Goal: Task Accomplishment & Management: Use online tool/utility

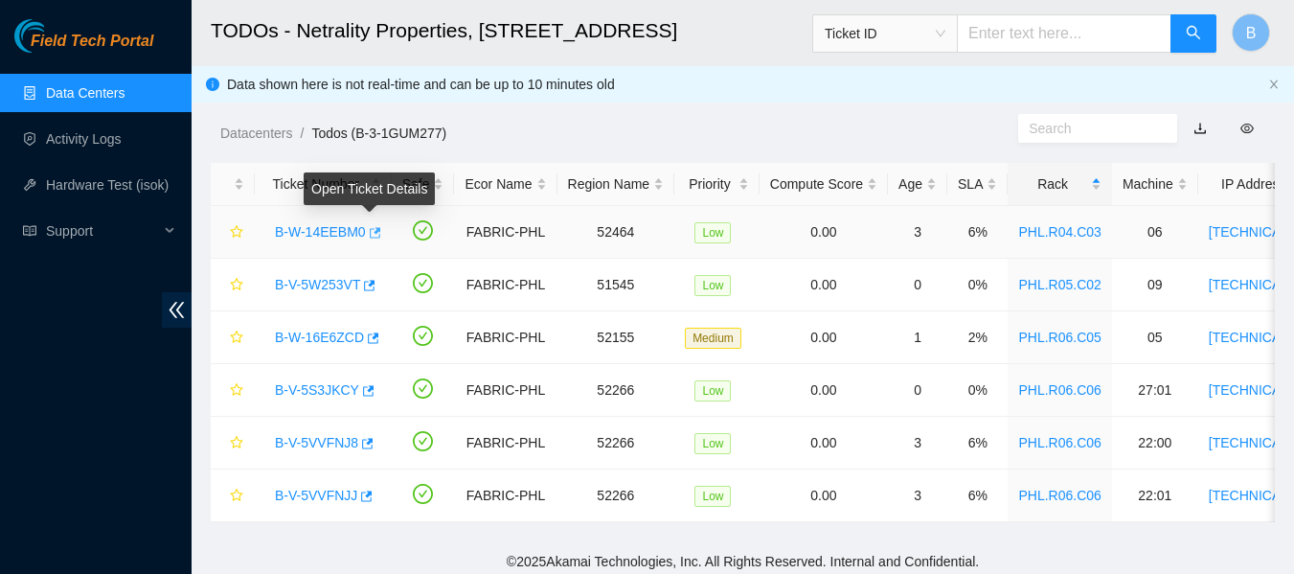
click at [370, 232] on icon "button" at bounding box center [375, 232] width 11 height 11
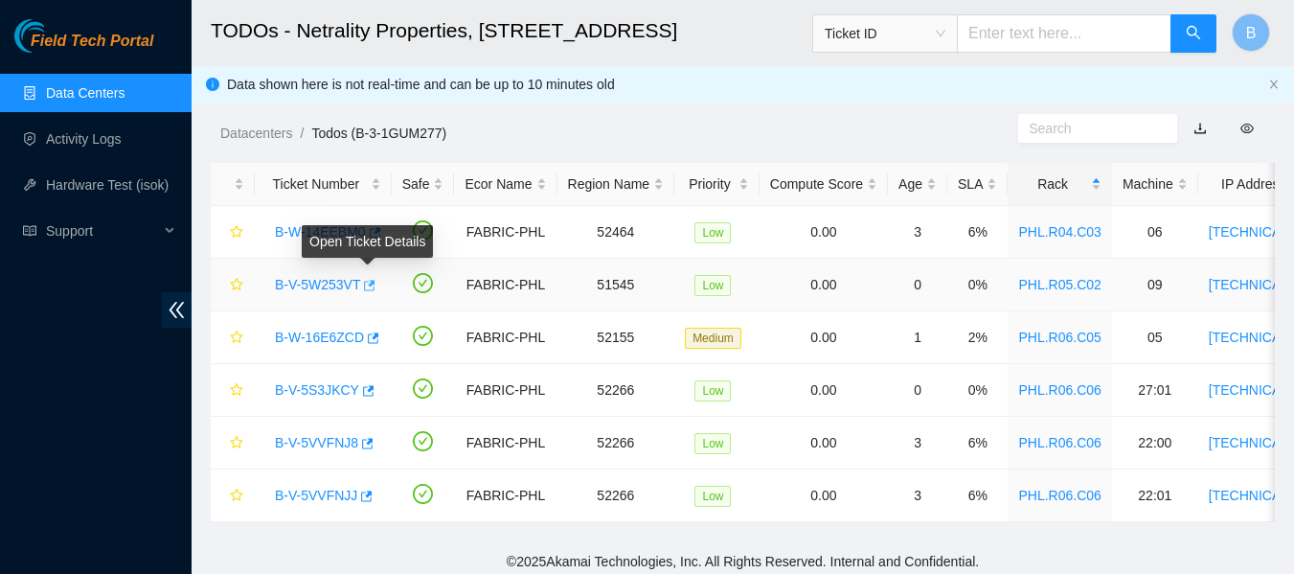
click at [367, 293] on span "button" at bounding box center [367, 286] width 13 height 15
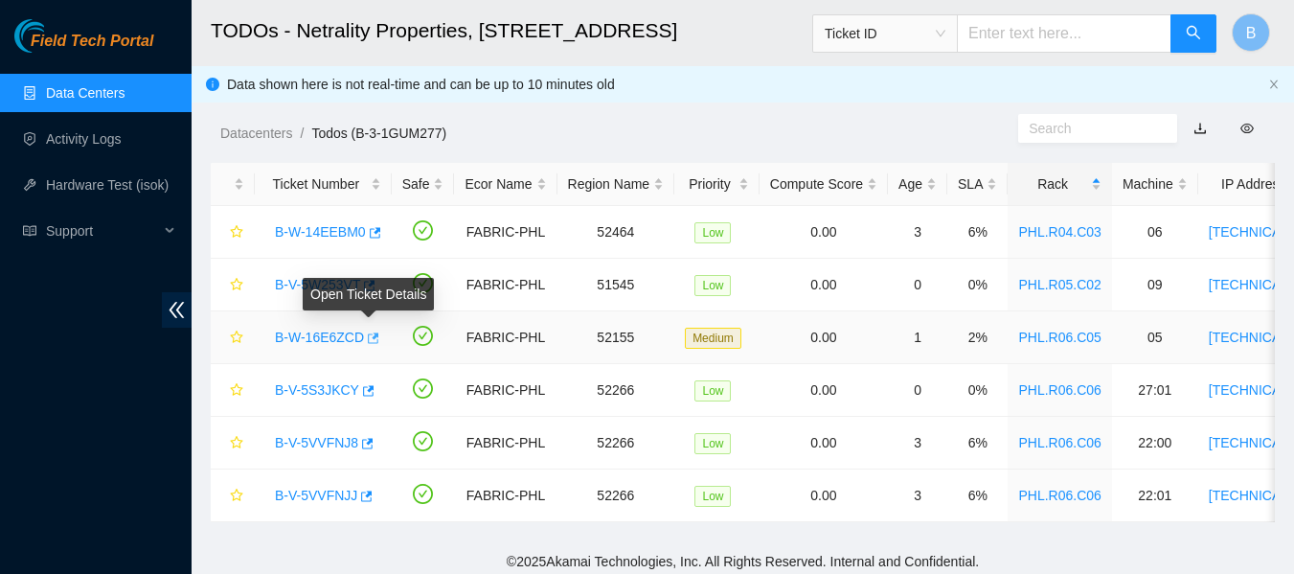
click at [367, 337] on icon "button" at bounding box center [371, 337] width 13 height 13
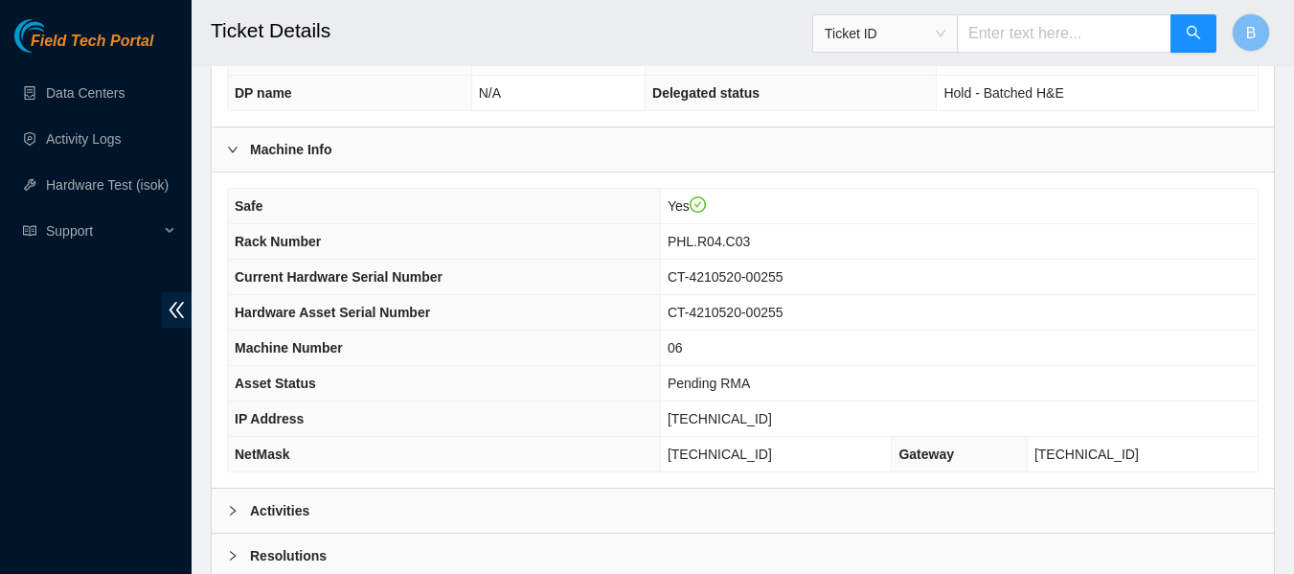
scroll to position [747, 0]
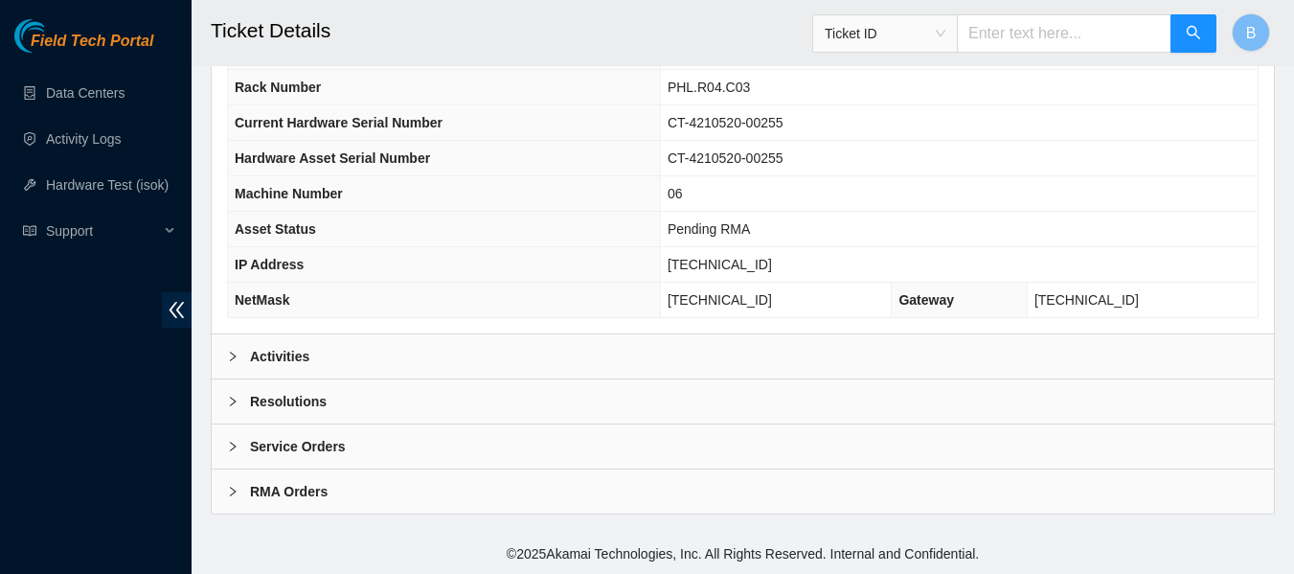
click at [225, 362] on div "Activities" at bounding box center [743, 356] width 1062 height 44
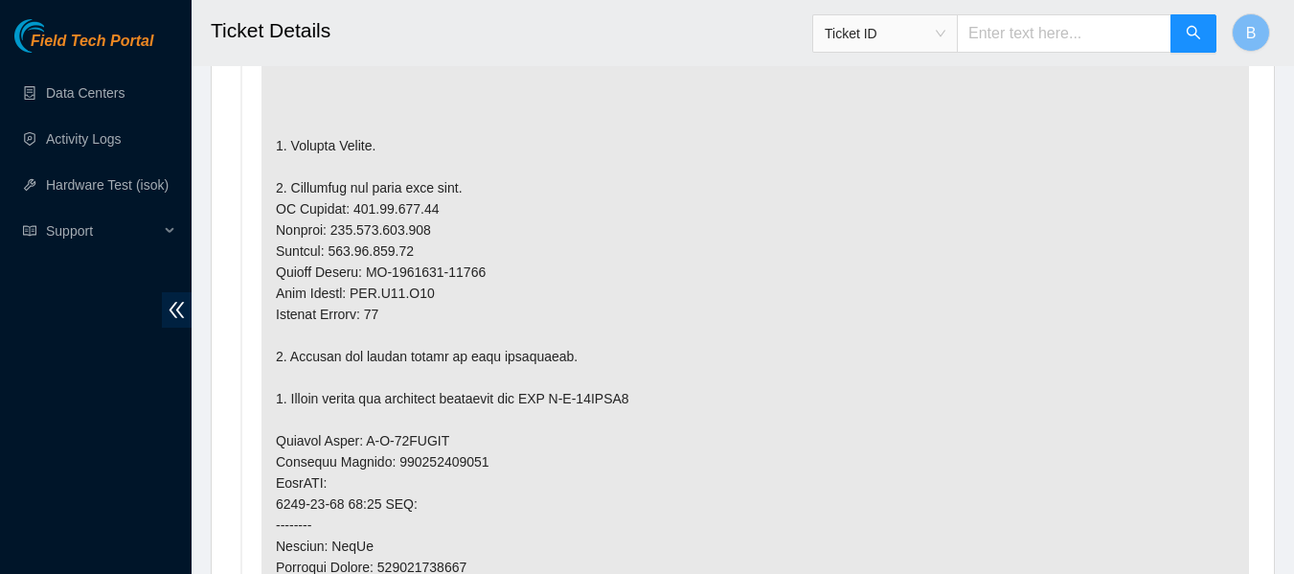
scroll to position [1230, 0]
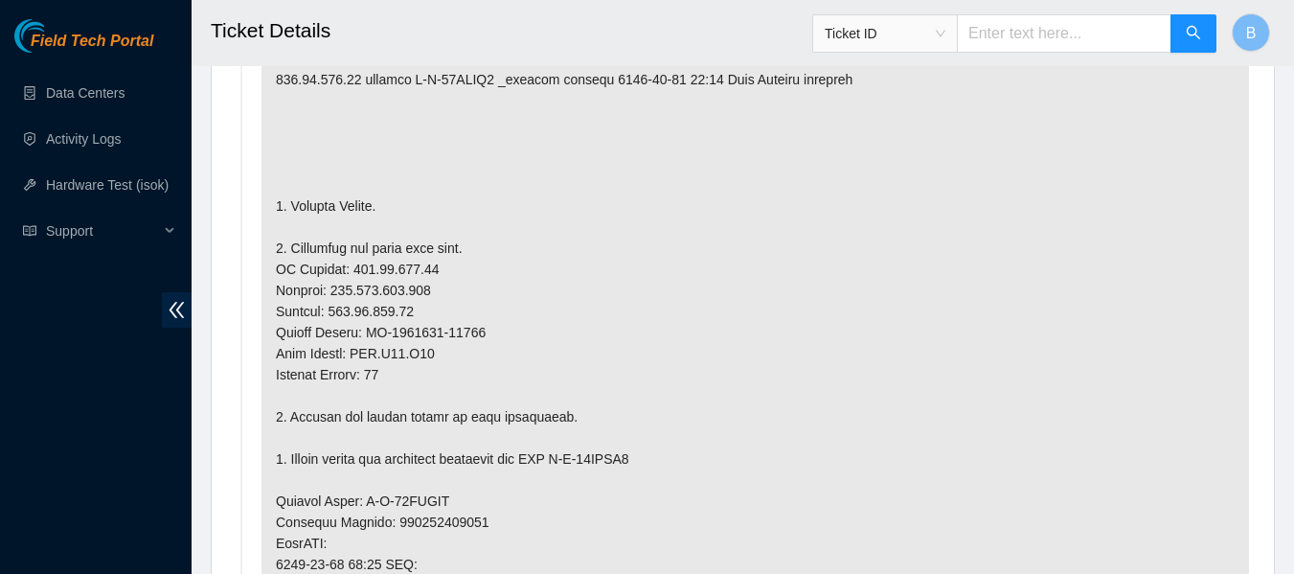
click at [111, 449] on div "Field Tech Portal Data Centers Activity Logs Hardware Test (isok) Support" at bounding box center [96, 296] width 192 height 555
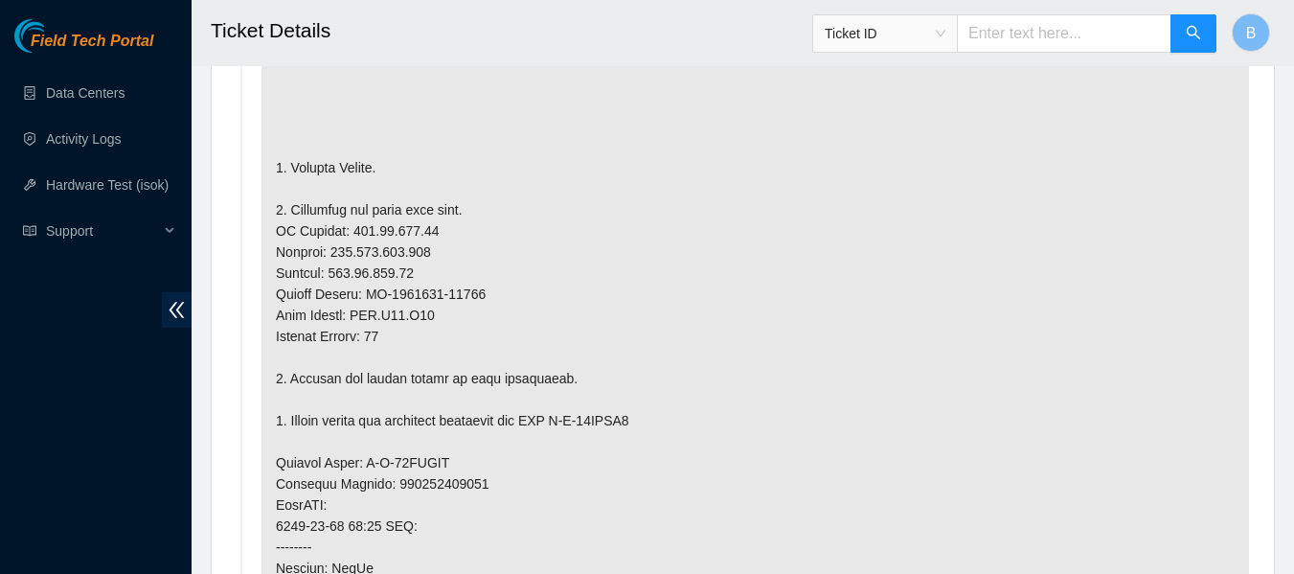
scroll to position [1269, 0]
click at [790, 147] on p at bounding box center [754, 461] width 987 height 1103
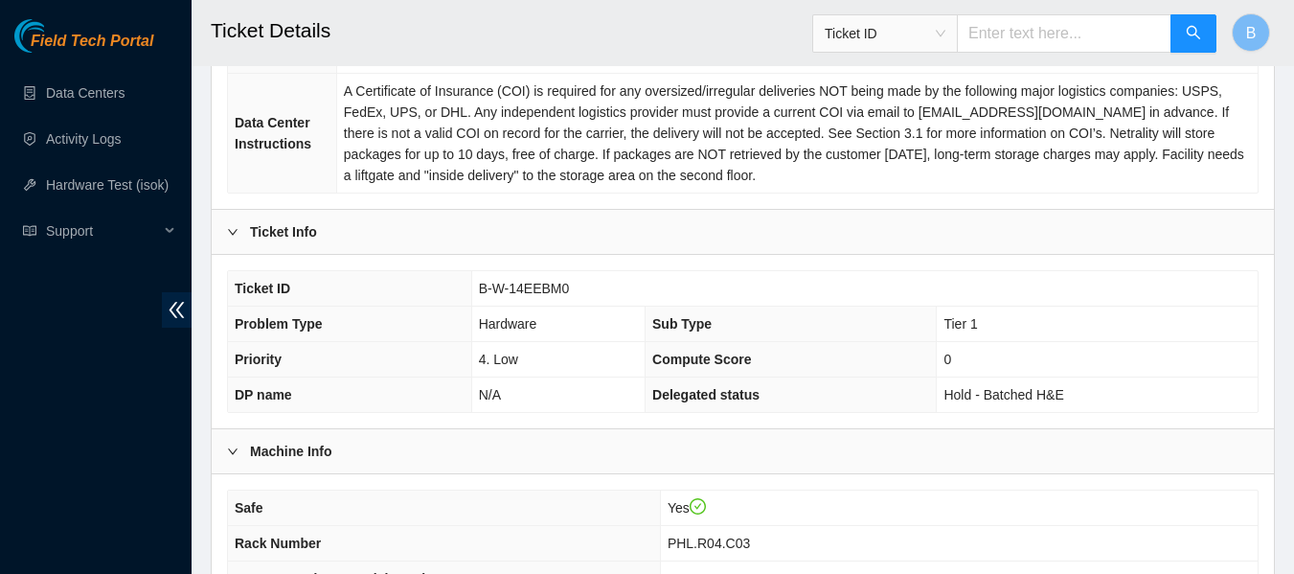
scroll to position [290, 0]
click at [769, 210] on div "Data Center Info Data Center ID B-3-1GUM277 Data Center Name Netrality Properti…" at bounding box center [743, 38] width 1062 height 346
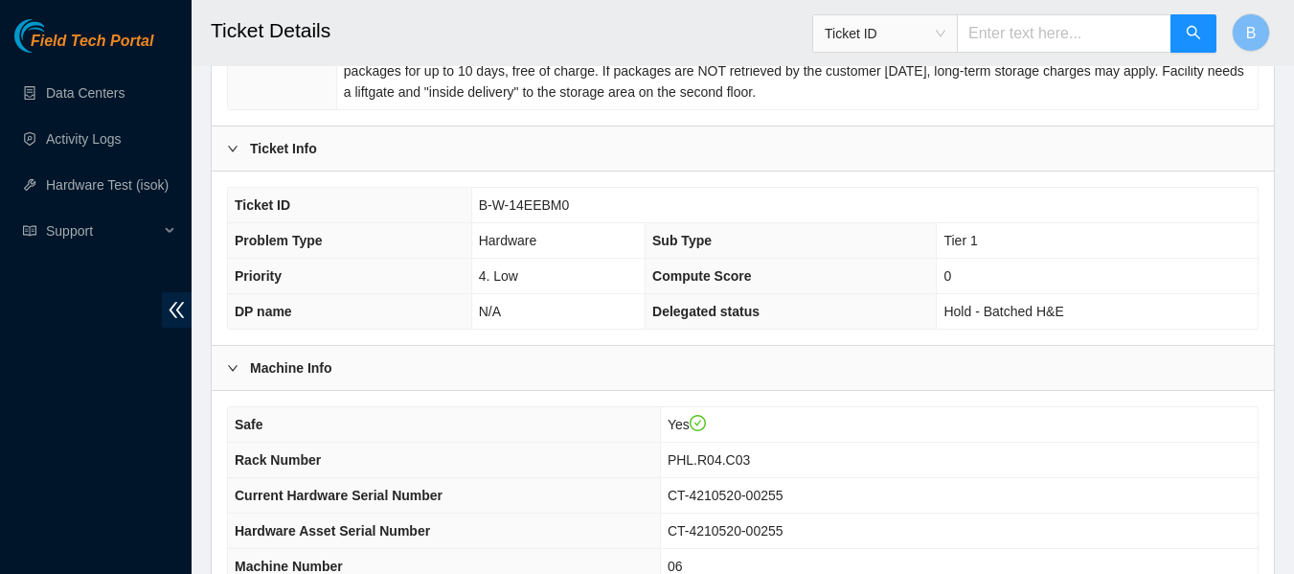
scroll to position [374, 0]
click at [519, 209] on span "B-W-14EEBM0" at bounding box center [524, 205] width 91 height 15
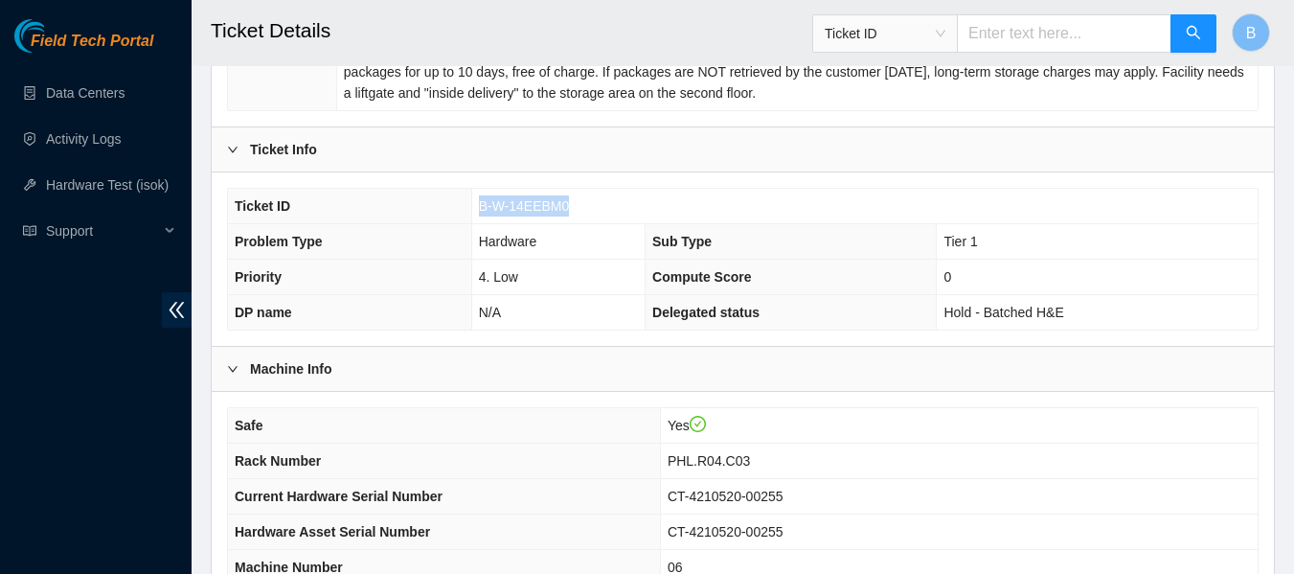
copy span "B-W-14EEBM0"
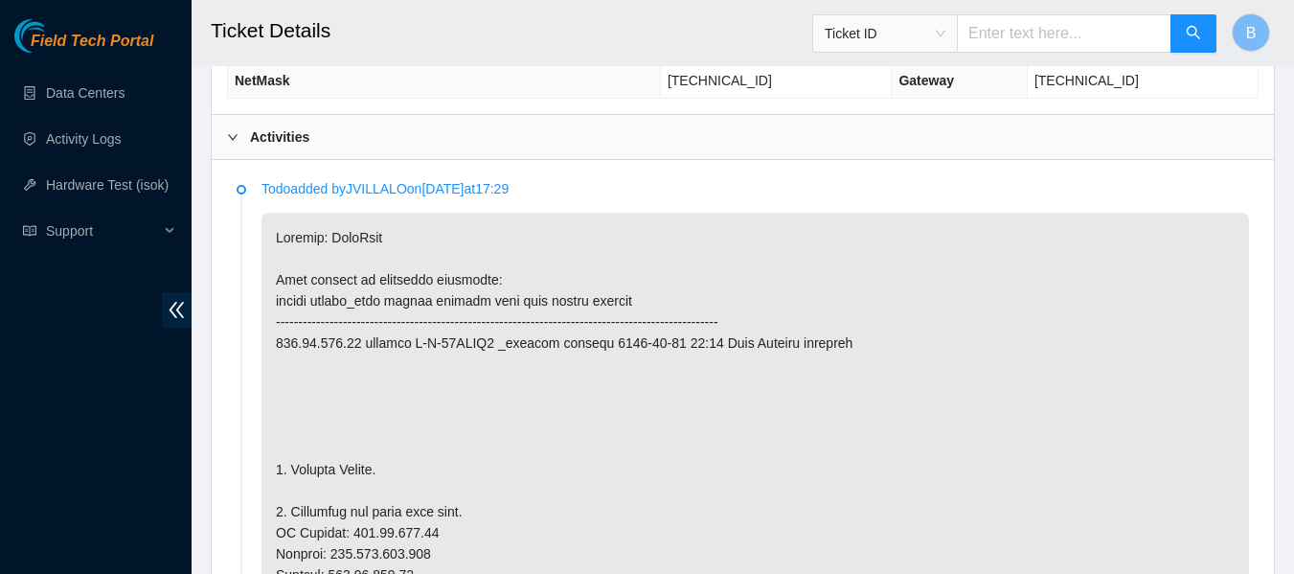
scroll to position [931, 0]
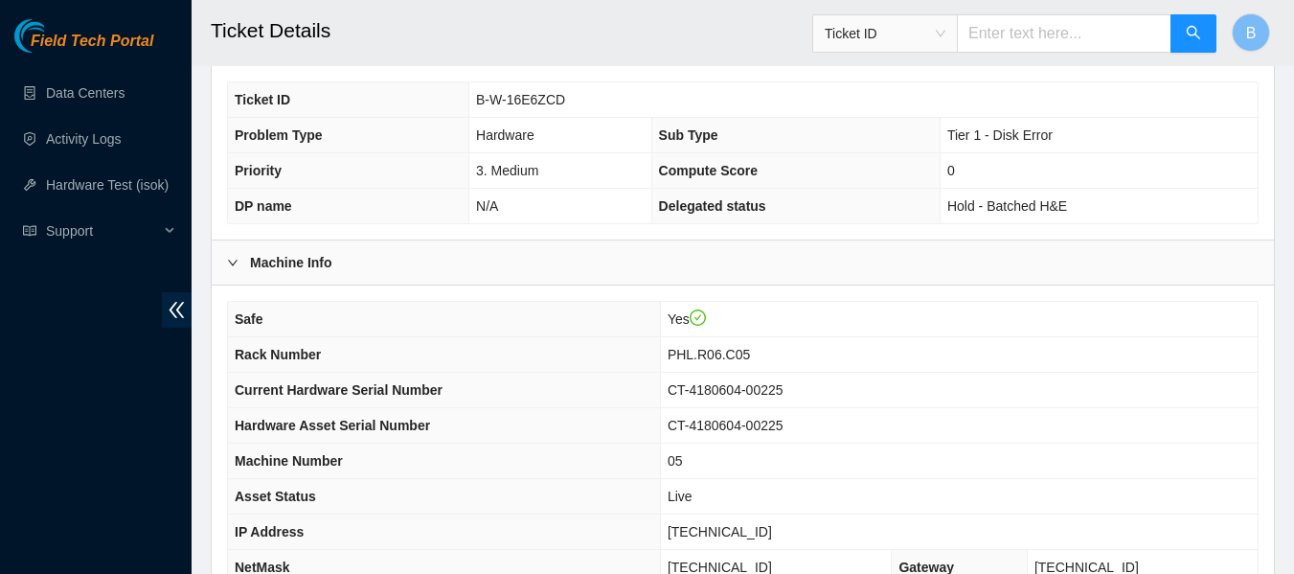
scroll to position [482, 0]
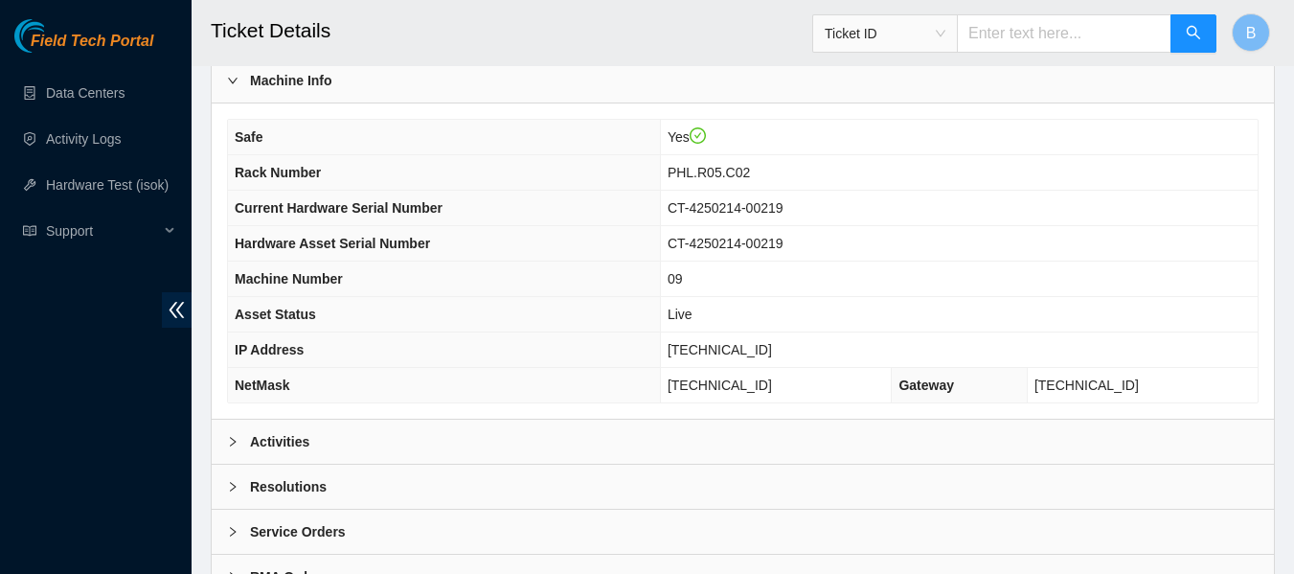
scroll to position [747, 0]
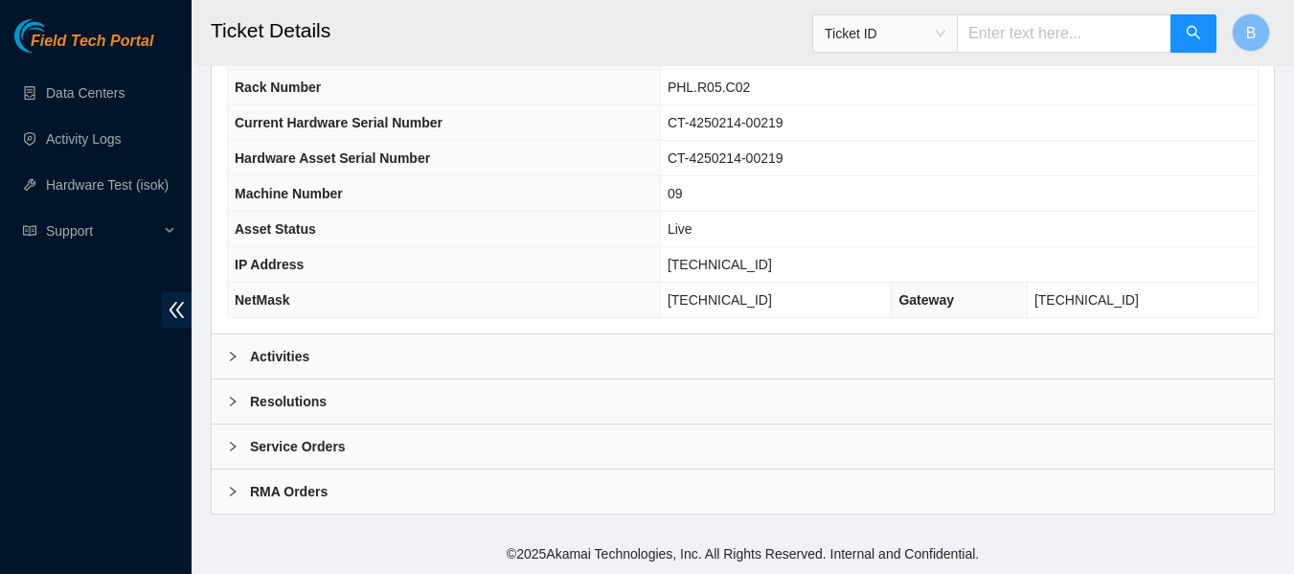
click at [482, 351] on div "Activities" at bounding box center [743, 356] width 1062 height 44
click at [306, 356] on b "Activities" at bounding box center [279, 356] width 59 height 21
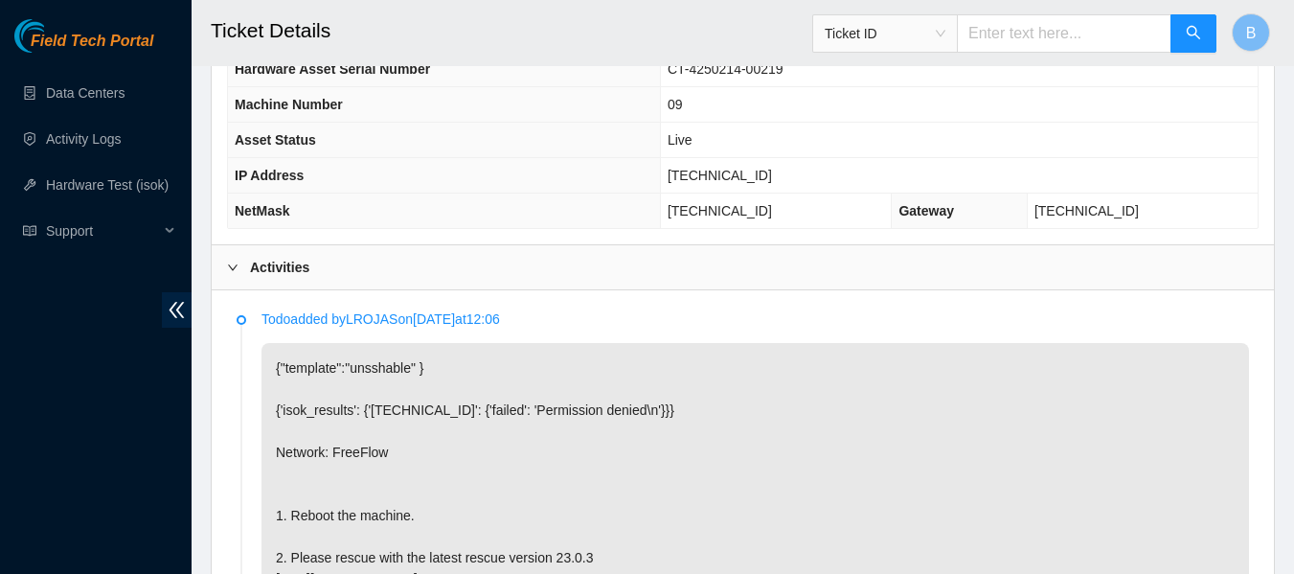
scroll to position [837, 0]
click at [866, 144] on td "Live" at bounding box center [959, 139] width 598 height 35
click at [722, 174] on span "[TECHNICAL_ID]" at bounding box center [720, 174] width 104 height 15
copy span "[TECHNICAL_ID]"
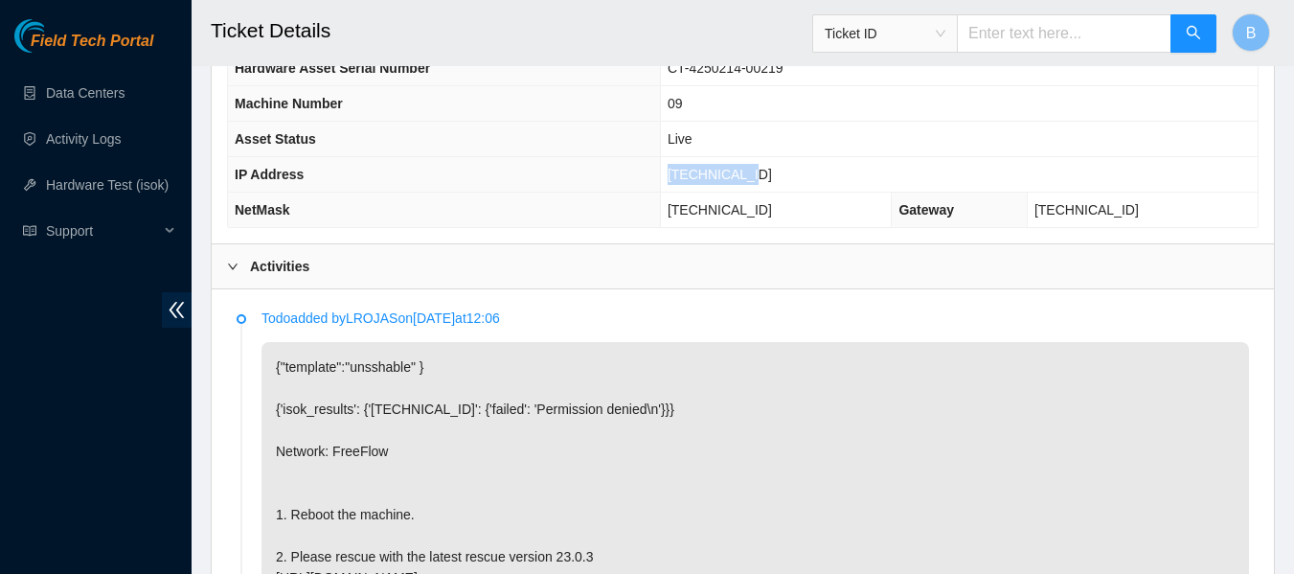
scroll to position [1621, 0]
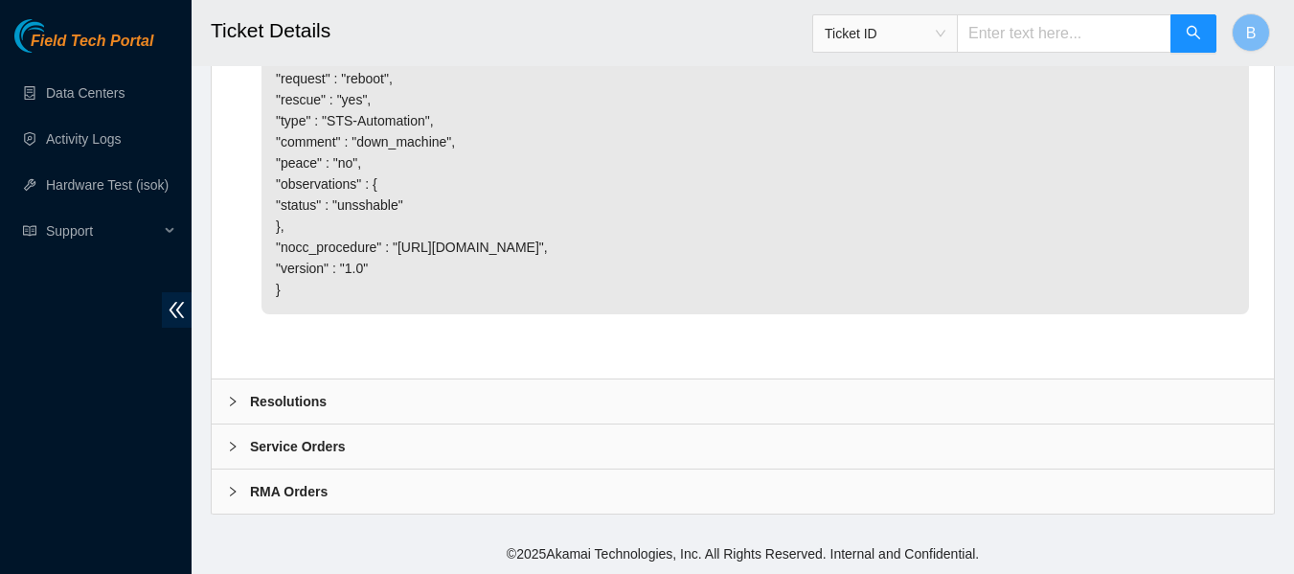
click at [395, 388] on div "Resolutions" at bounding box center [743, 401] width 1062 height 44
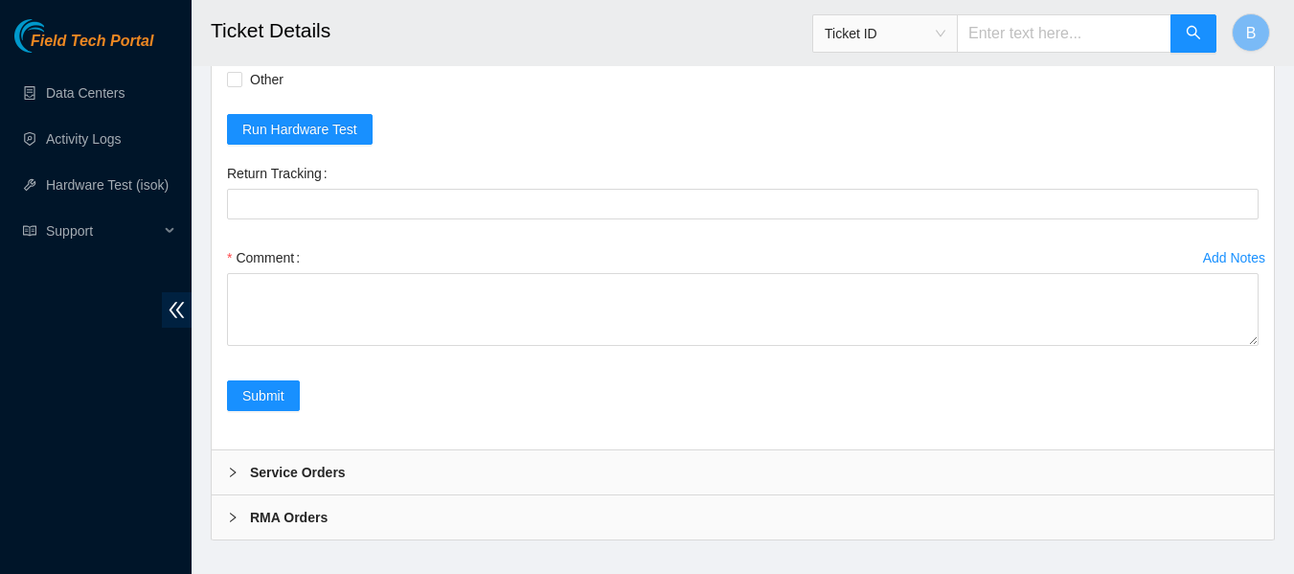
scroll to position [2048, 0]
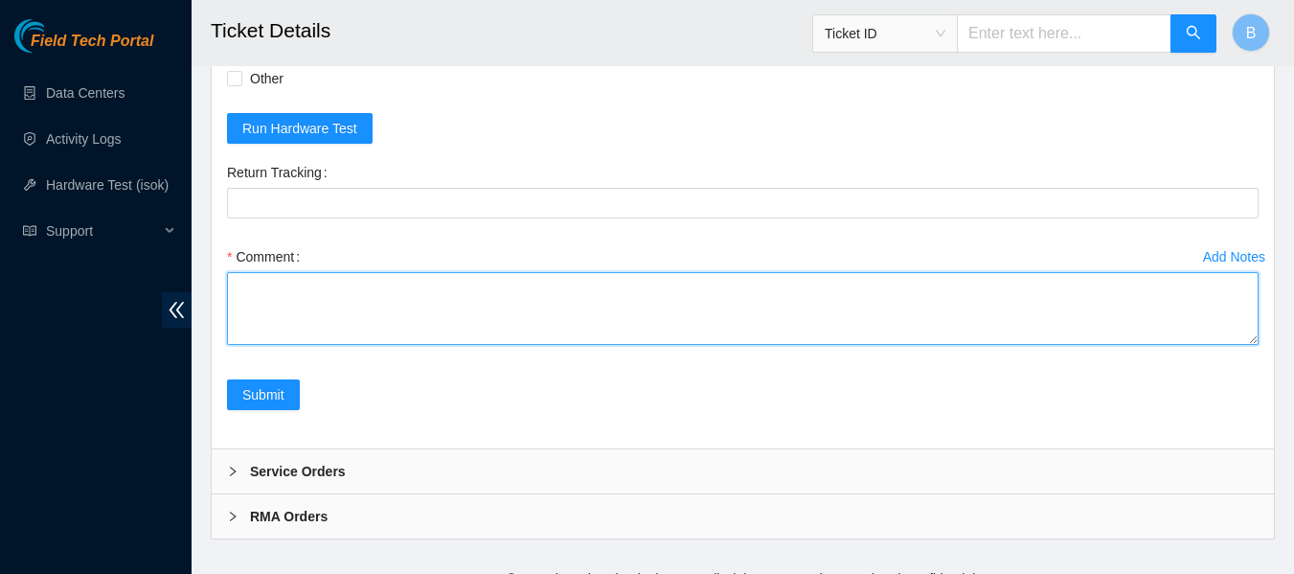
click at [370, 337] on textarea "Comment" at bounding box center [742, 308] width 1031 height 73
paste textarea "23.45.232.44 : passed: ok"
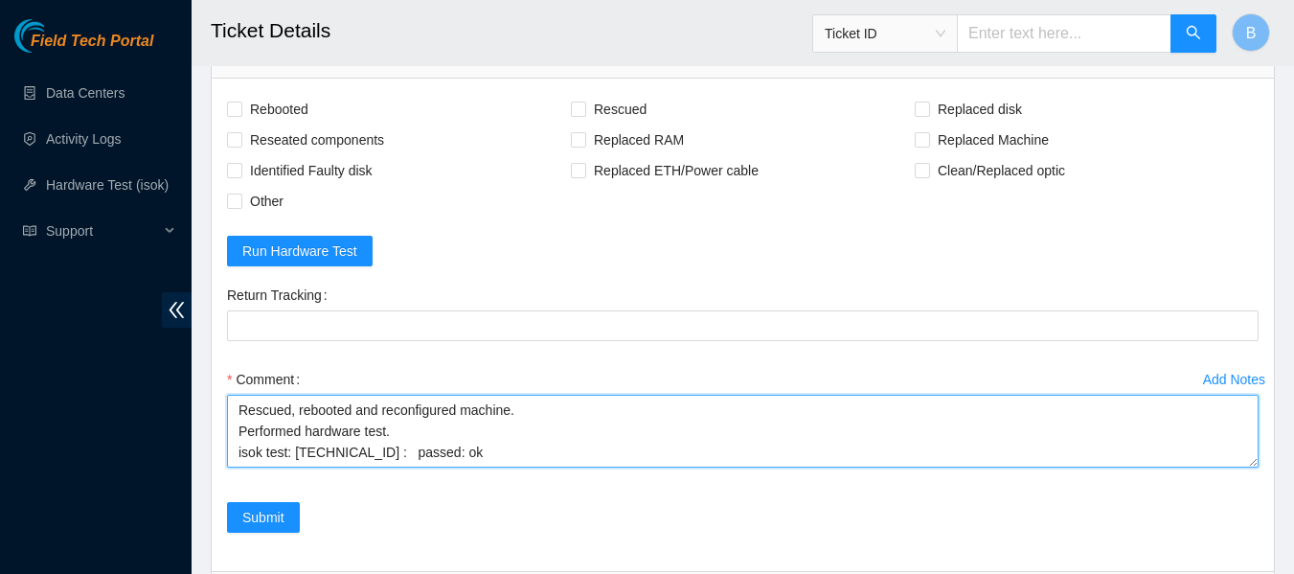
scroll to position [1910, 0]
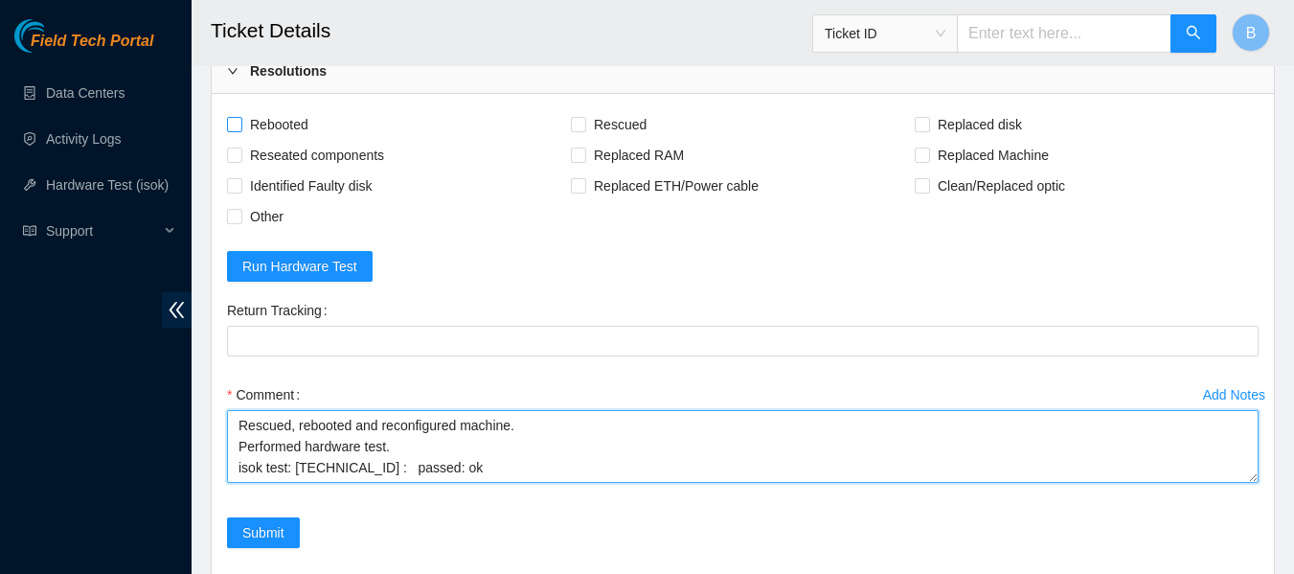
type textarea "Rescued, rebooted and reconfigured machine. Performed hardware test. isok test:…"
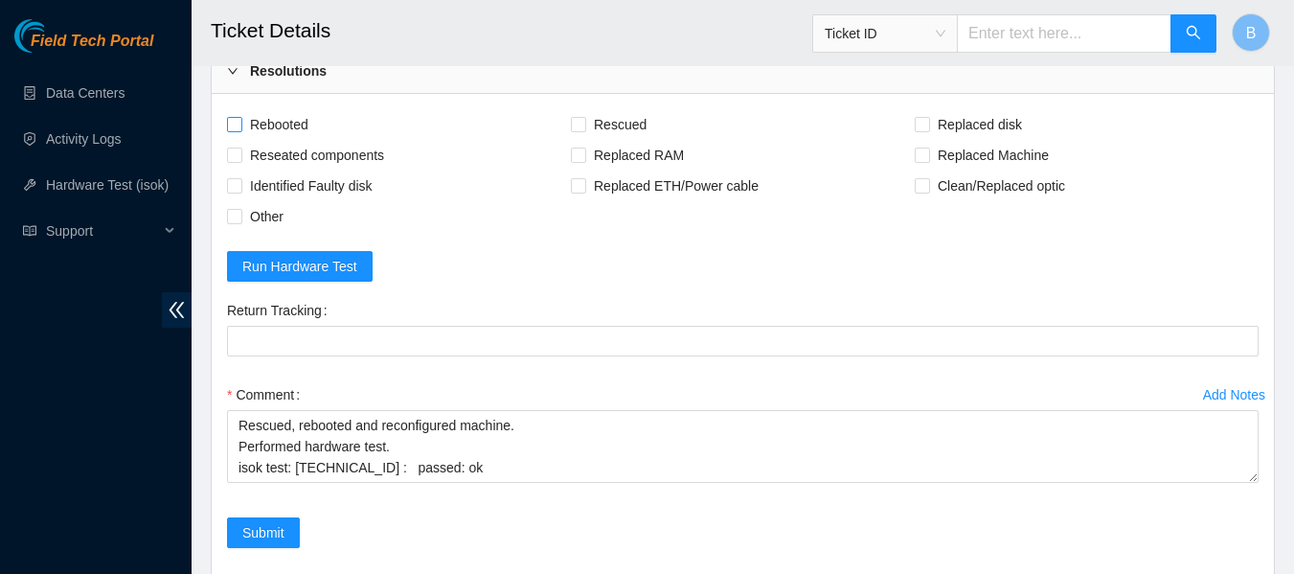
click at [281, 140] on span "Rebooted" at bounding box center [279, 124] width 74 height 31
click at [240, 130] on input "Rebooted" at bounding box center [233, 123] width 13 height 13
checkbox input "true"
click at [639, 140] on span "Rescued" at bounding box center [620, 124] width 68 height 31
click at [584, 130] on input "Rescued" at bounding box center [577, 123] width 13 height 13
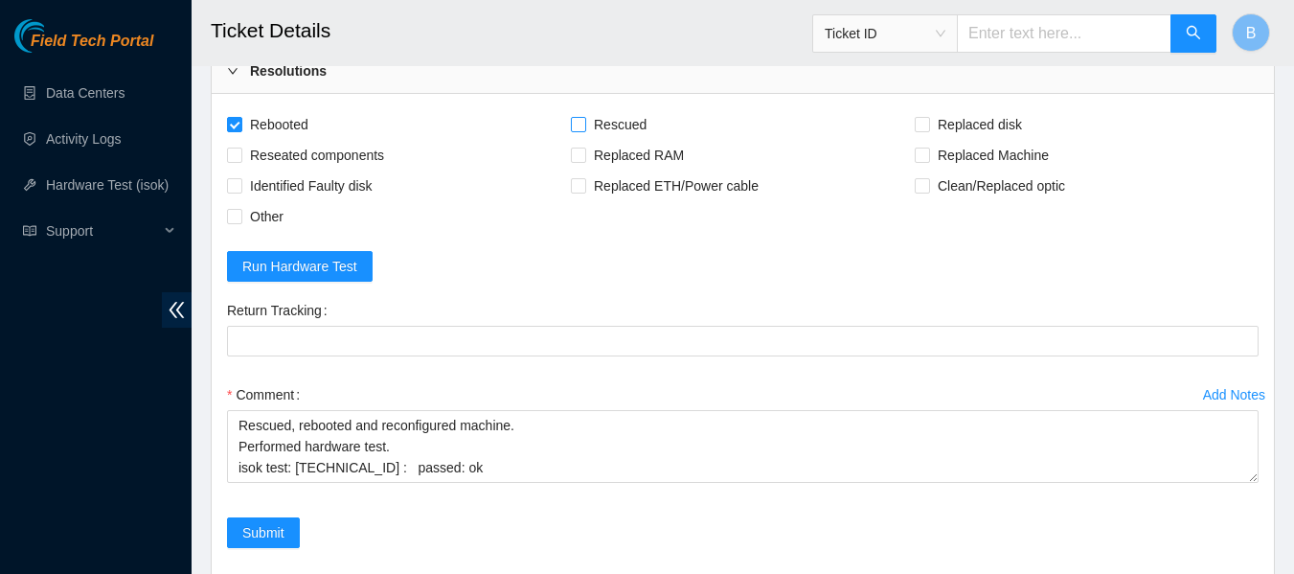
checkbox input "true"
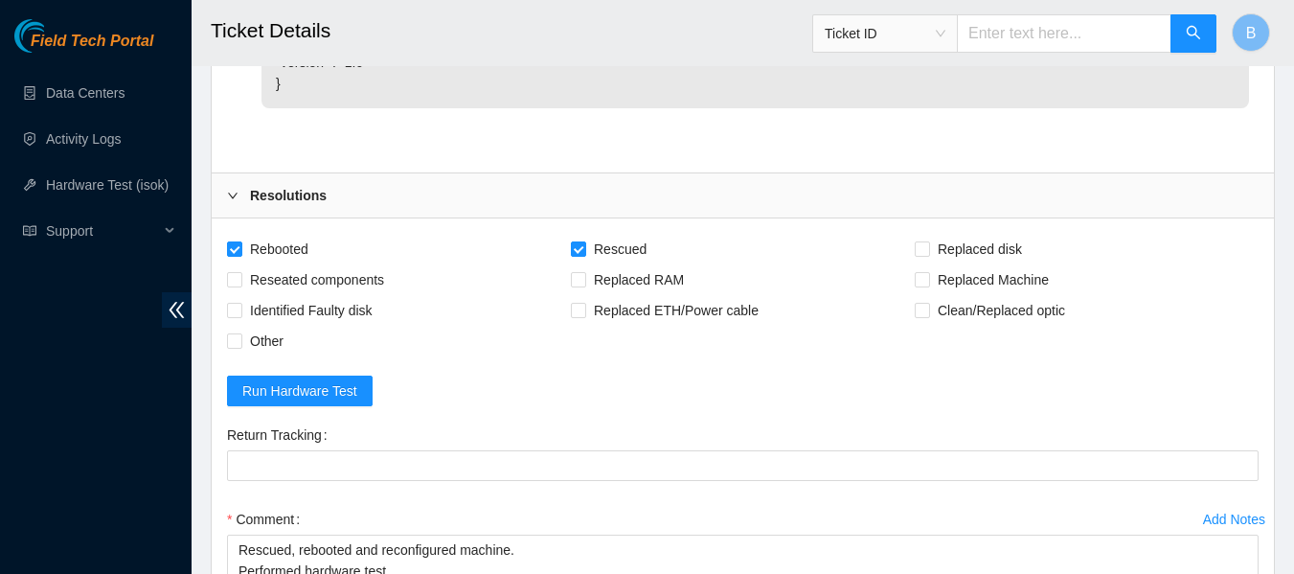
scroll to position [2115, 0]
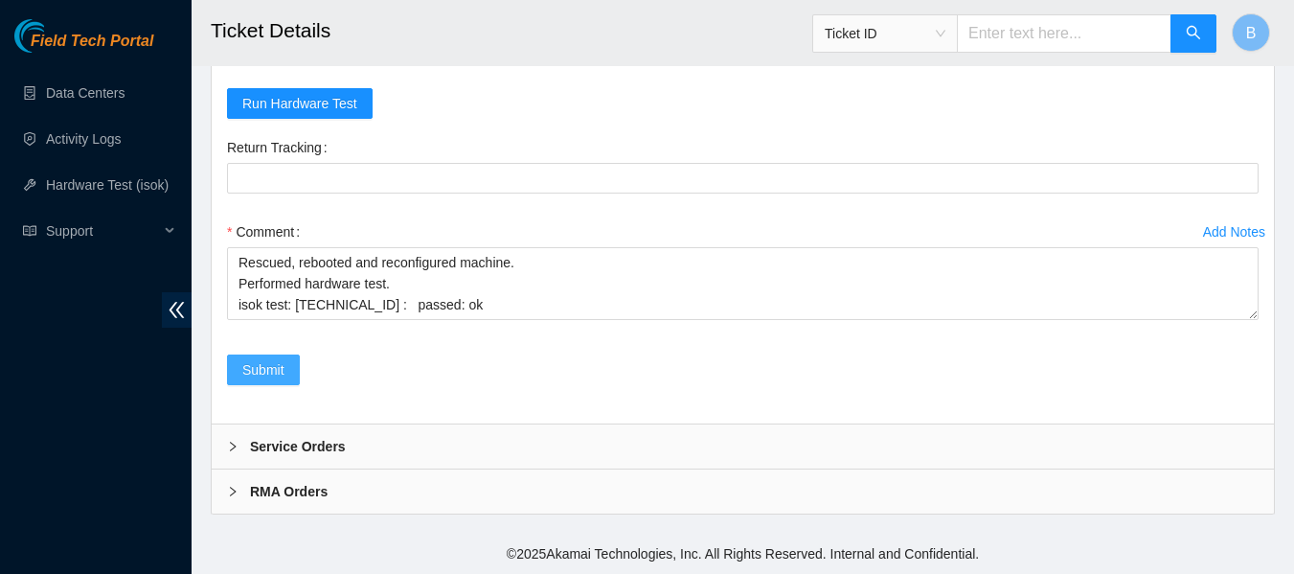
click at [267, 374] on span "Submit" at bounding box center [263, 369] width 42 height 21
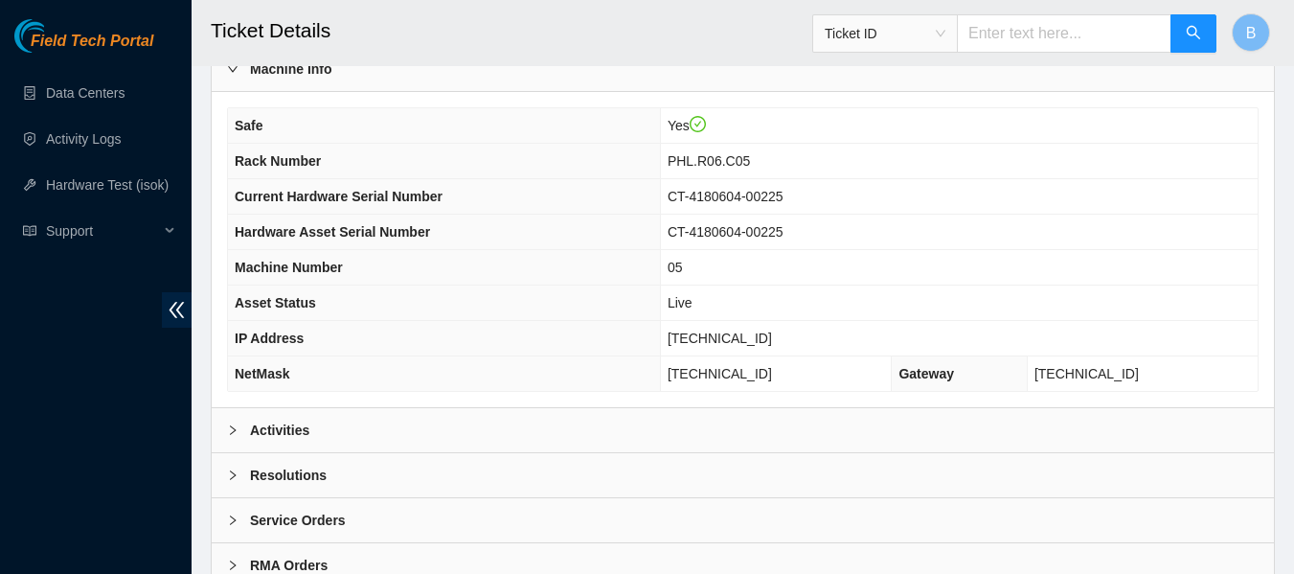
scroll to position [747, 0]
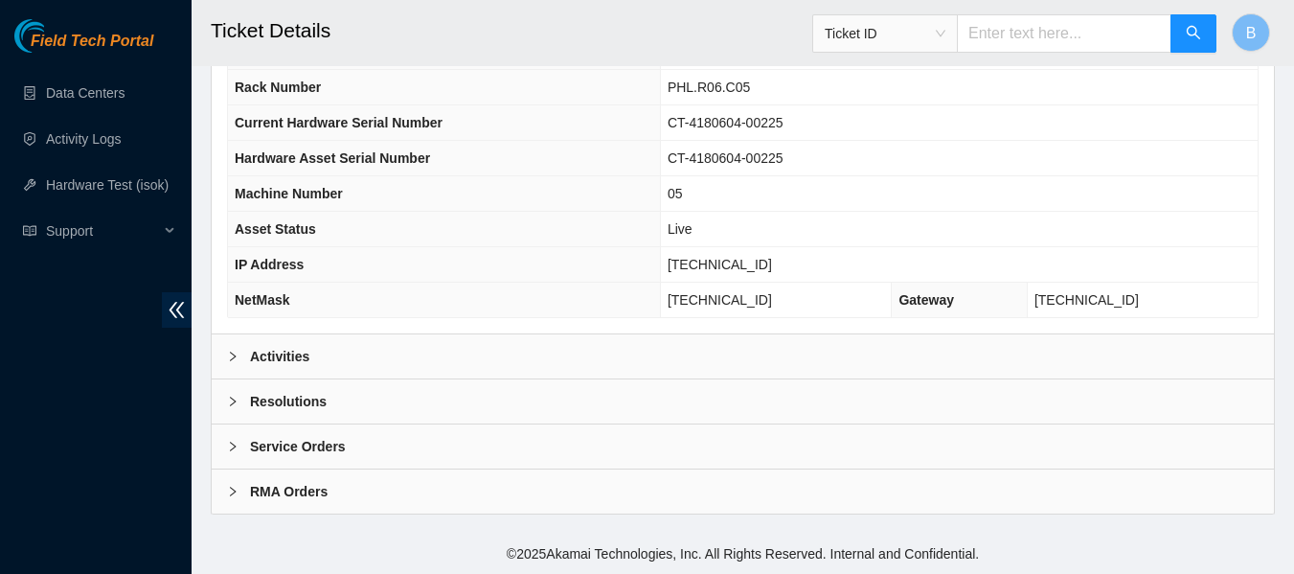
click at [372, 351] on div "Activities" at bounding box center [743, 356] width 1062 height 44
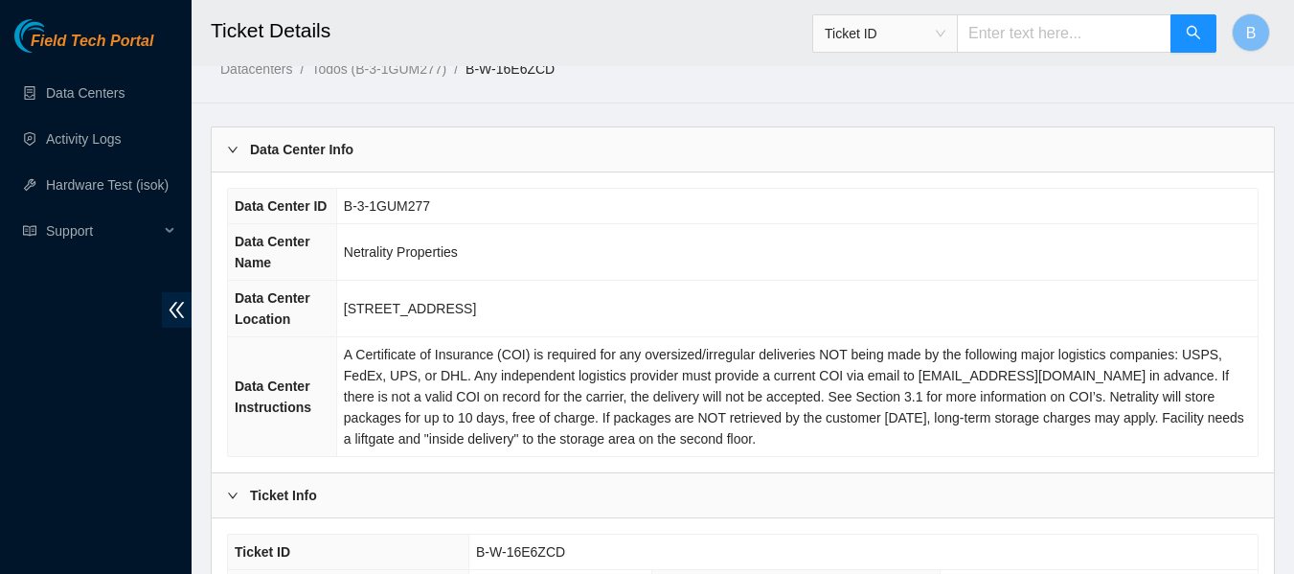
scroll to position [0, 0]
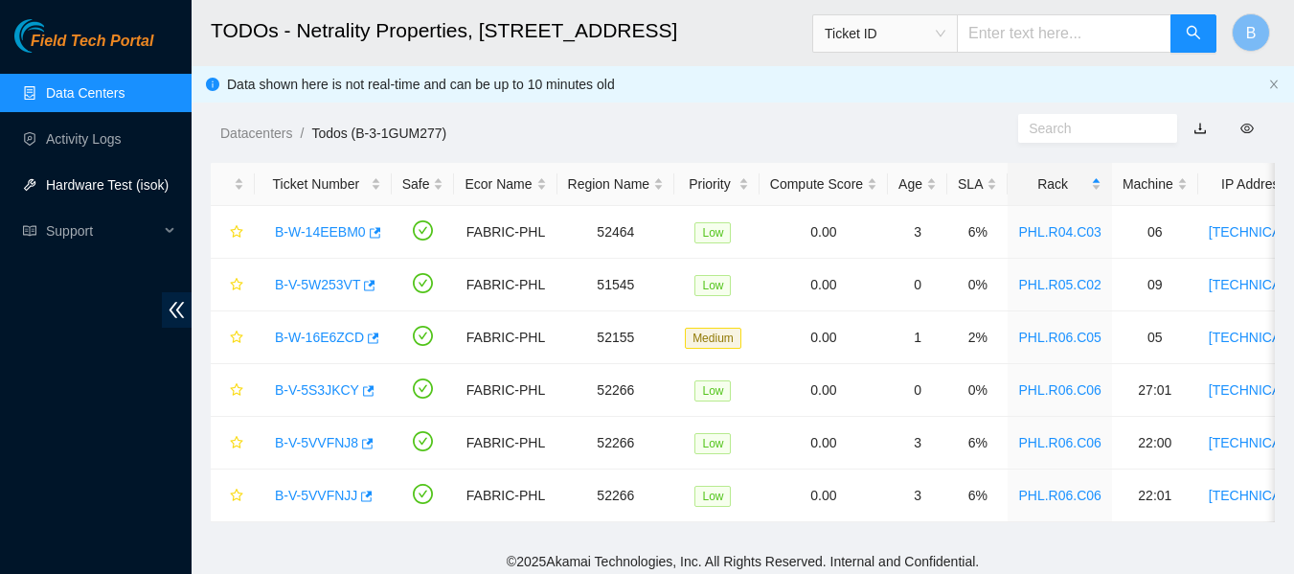
drag, startPoint x: 0, startPoint y: 0, endPoint x: 113, endPoint y: 186, distance: 217.5
click at [113, 186] on link "Hardware Test (isok)" at bounding box center [107, 184] width 123 height 15
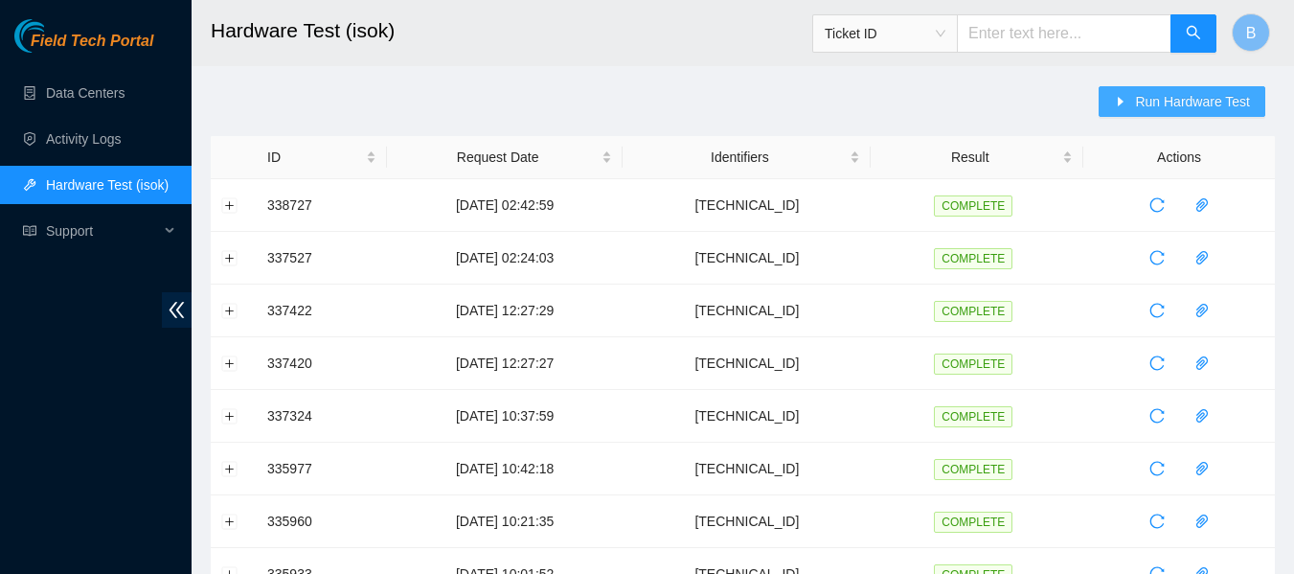
click at [1176, 98] on span "Run Hardware Test" at bounding box center [1192, 101] width 115 height 21
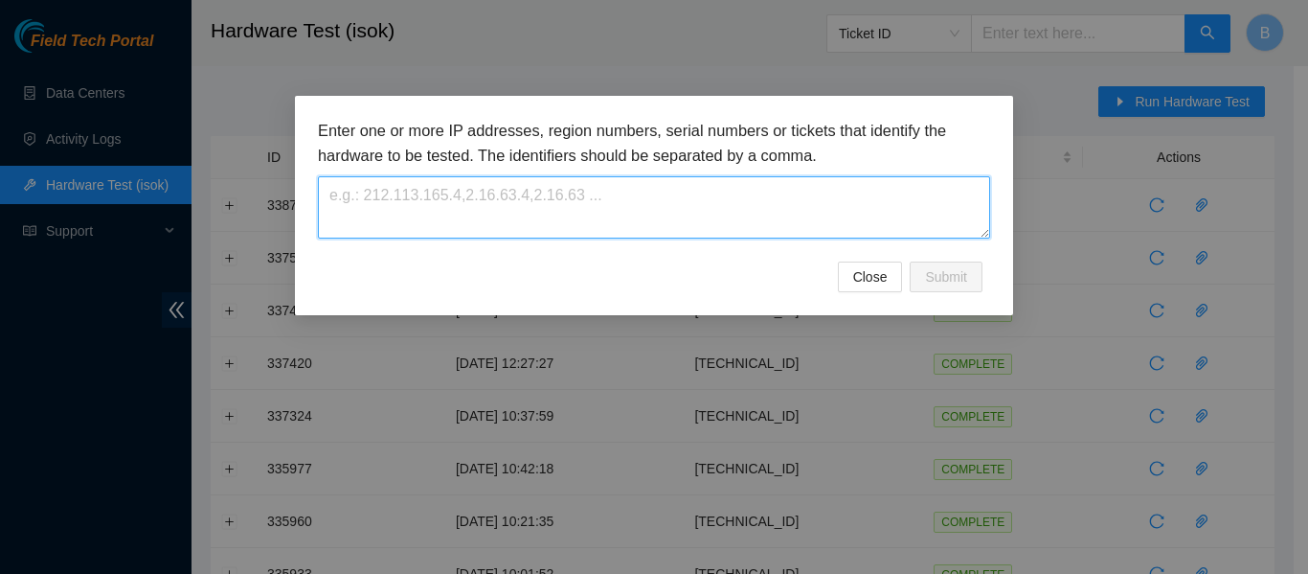
click at [652, 182] on textarea at bounding box center [654, 207] width 672 height 62
paste textarea "[TECHNICAL_ID]"
type textarea "[TECHNICAL_ID]"
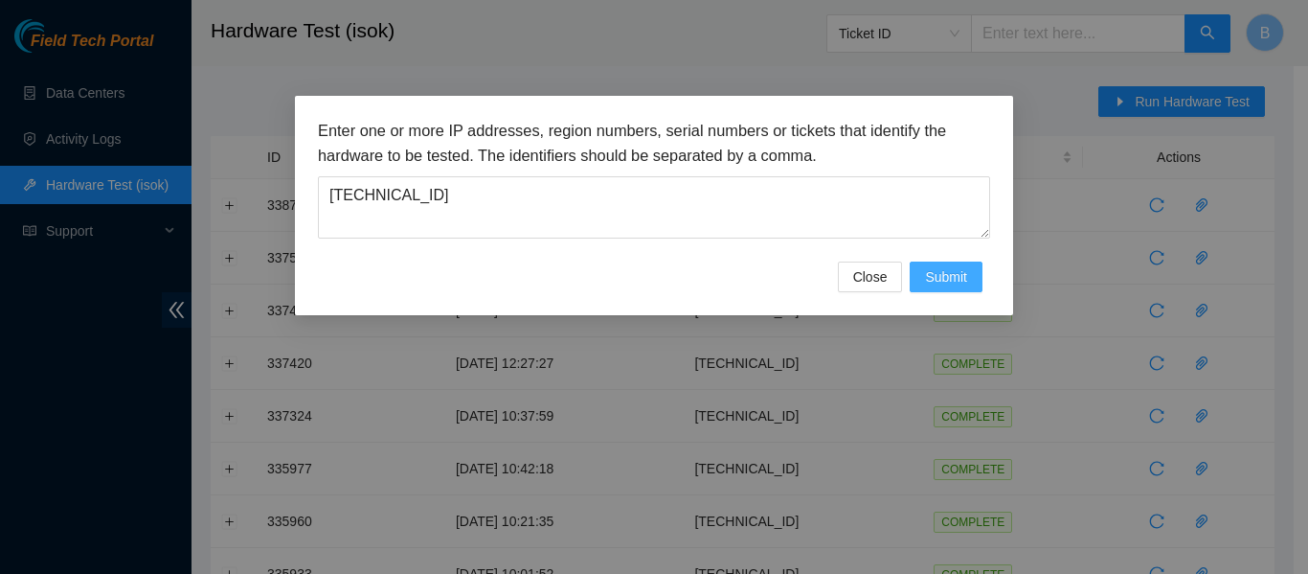
click at [956, 266] on span "Submit" at bounding box center [946, 276] width 42 height 21
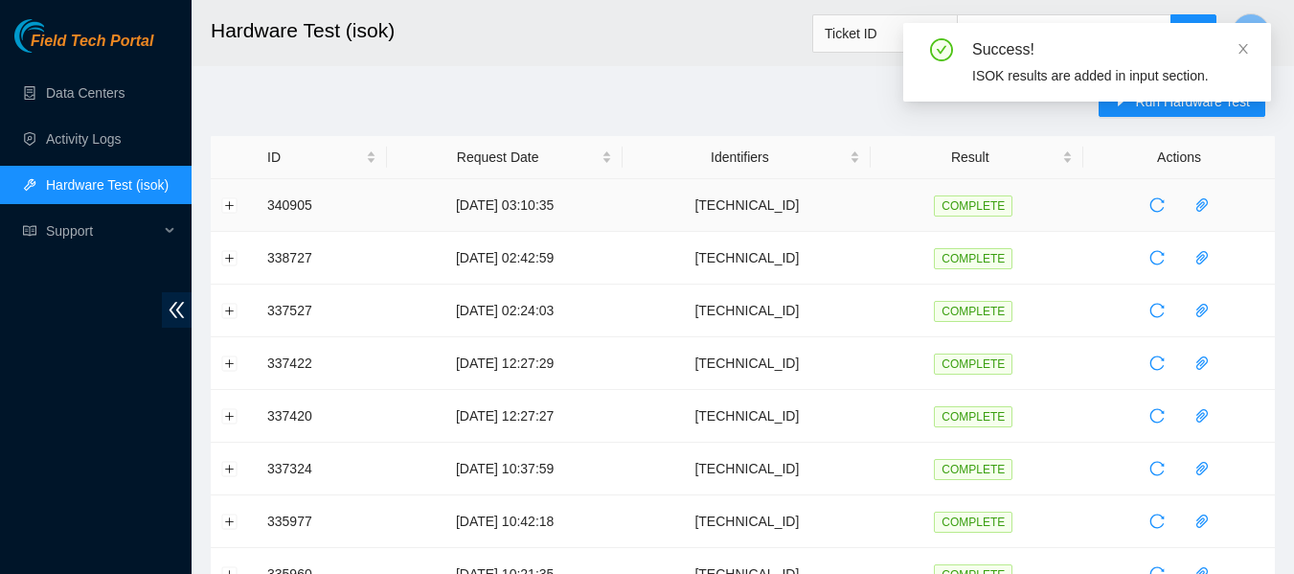
click at [220, 204] on td at bounding box center [234, 205] width 46 height 53
click at [222, 204] on button "Expand row" at bounding box center [229, 204] width 15 height 15
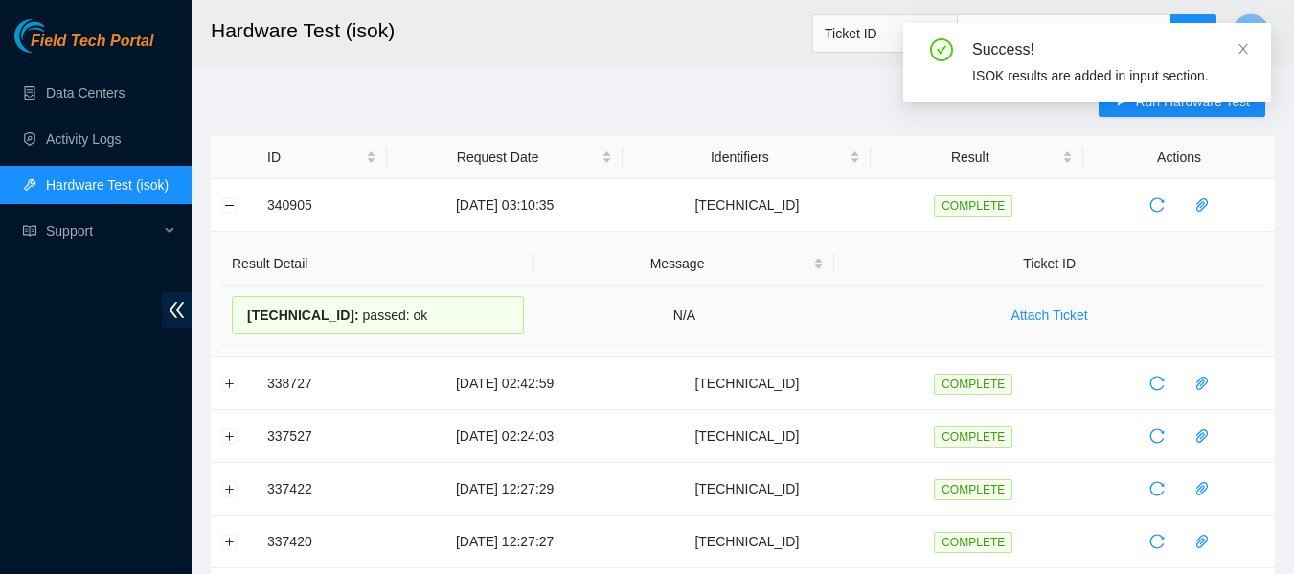
click at [346, 317] on div "[TECHNICAL_ID] : passed: ok" at bounding box center [378, 315] width 292 height 38
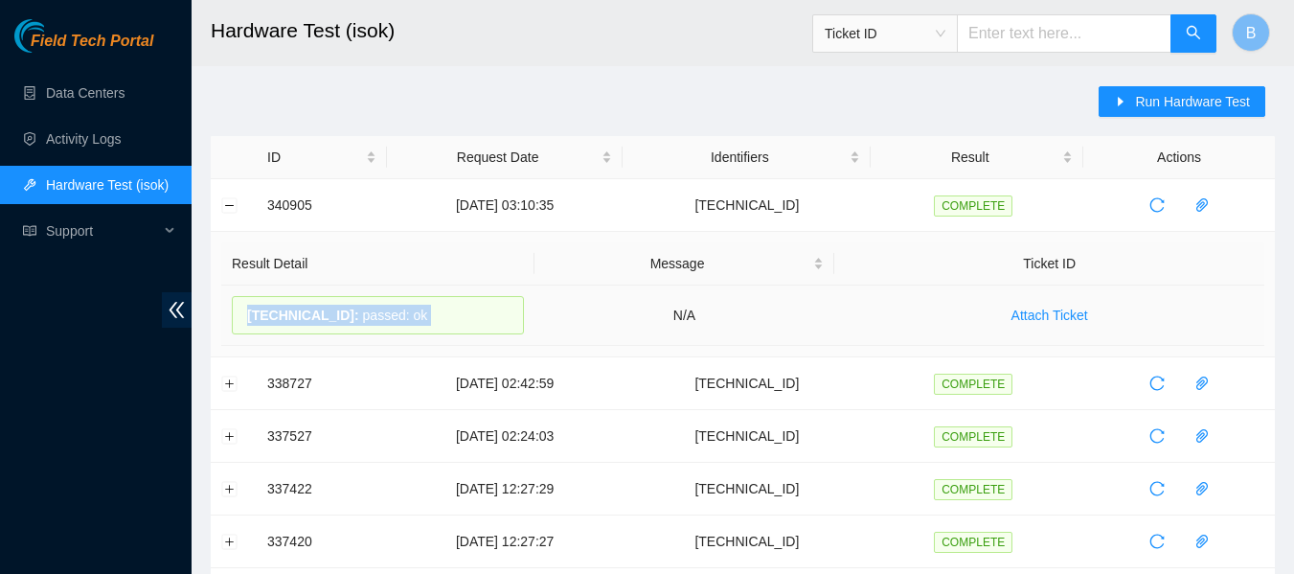
copy div "[TECHNICAL_ID] : passed: ok"
